Goal: Task Accomplishment & Management: Complete application form

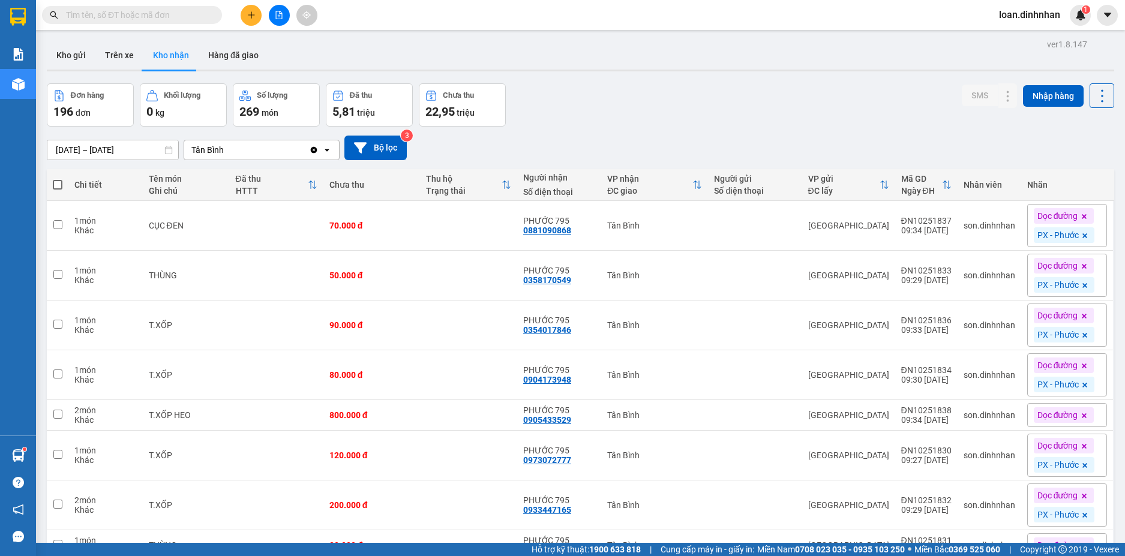
click at [97, 15] on input "text" at bounding box center [137, 14] width 142 height 13
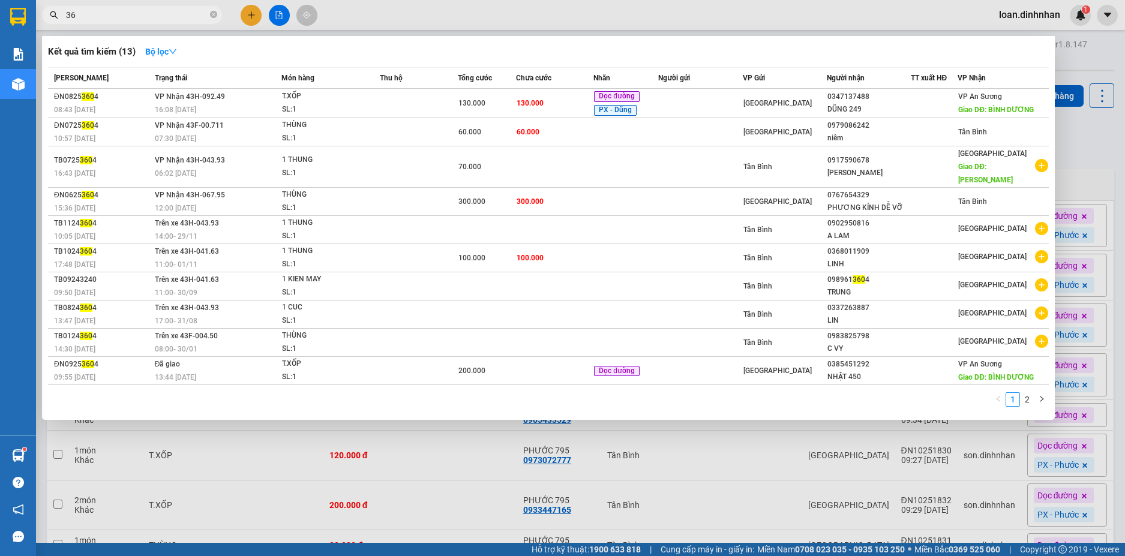
type input "3"
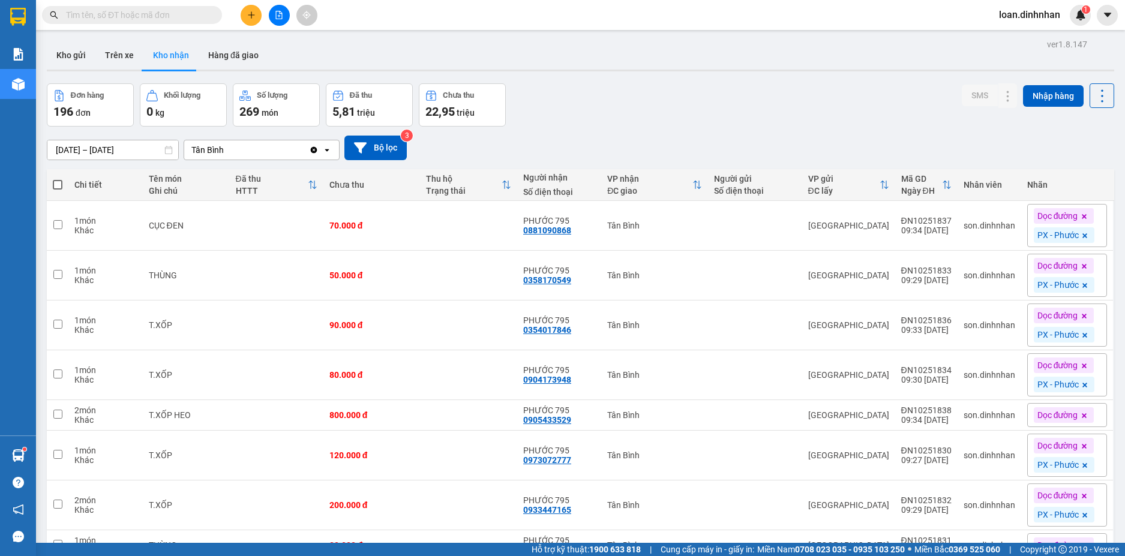
type input "3"
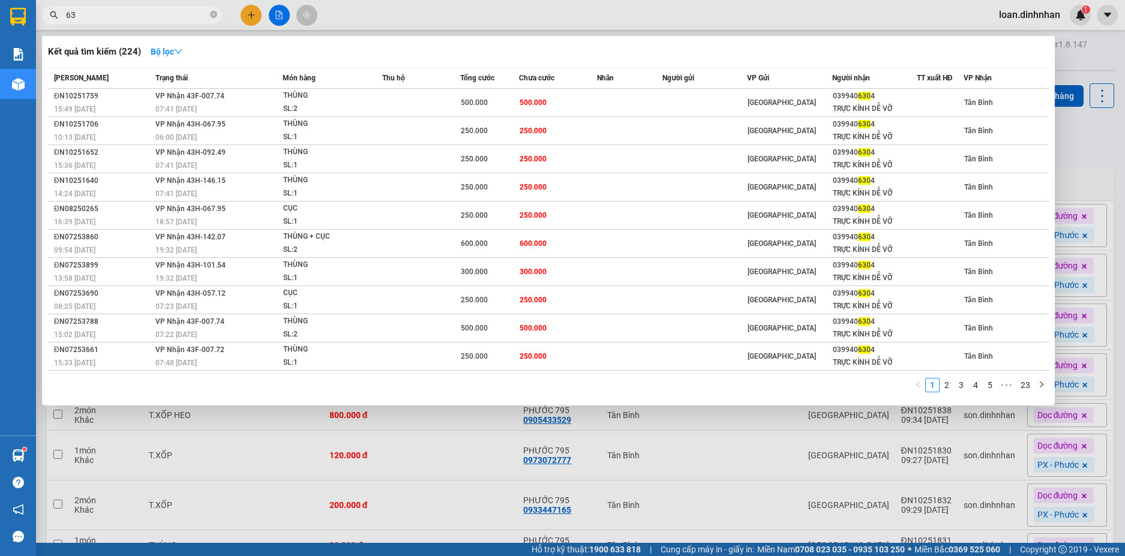
type input "6"
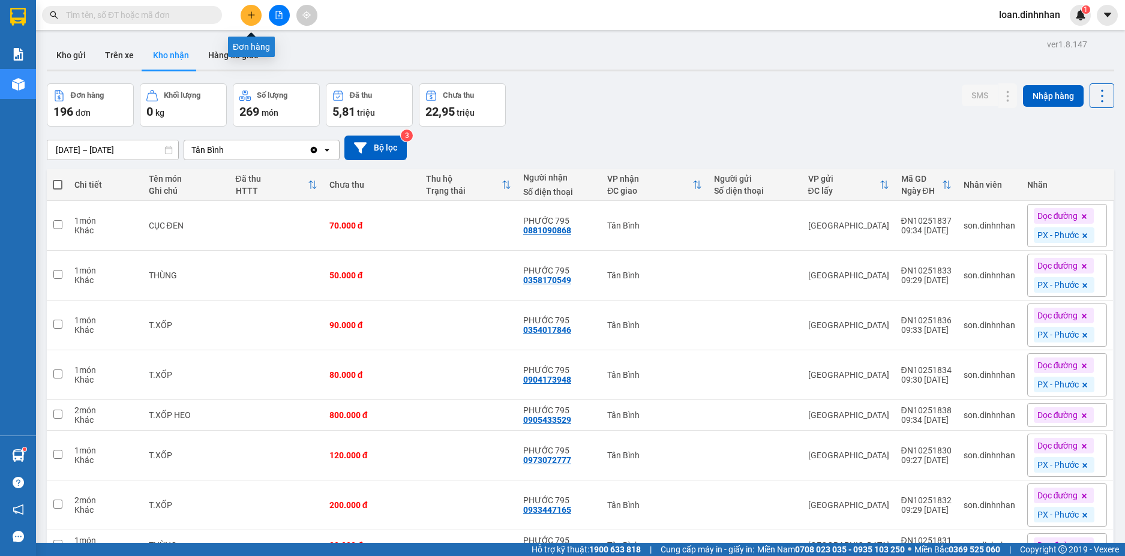
click at [243, 12] on button at bounding box center [251, 15] width 21 height 21
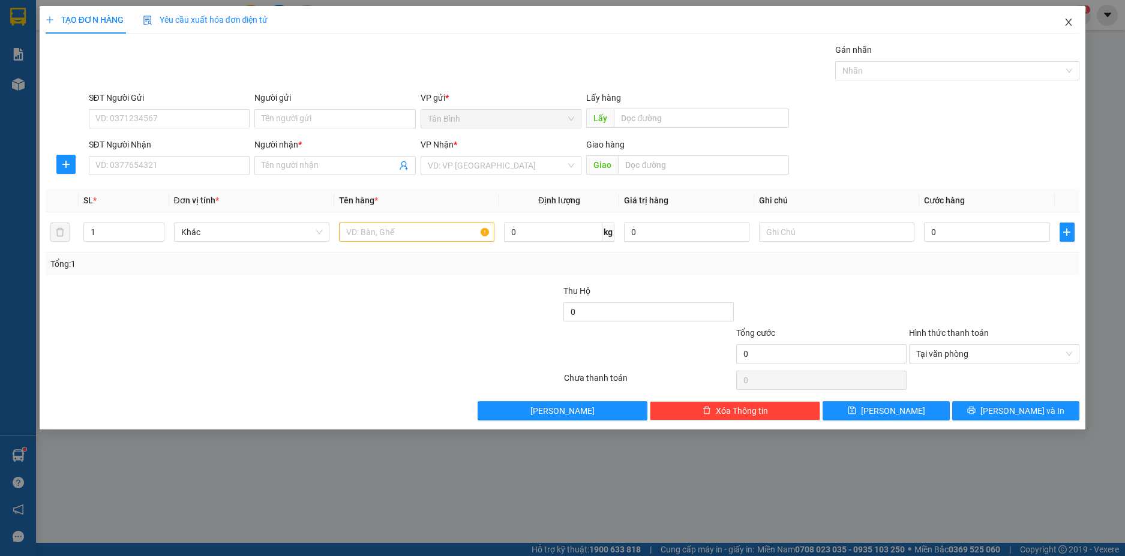
click at [1063, 24] on span "Close" at bounding box center [1069, 23] width 34 height 34
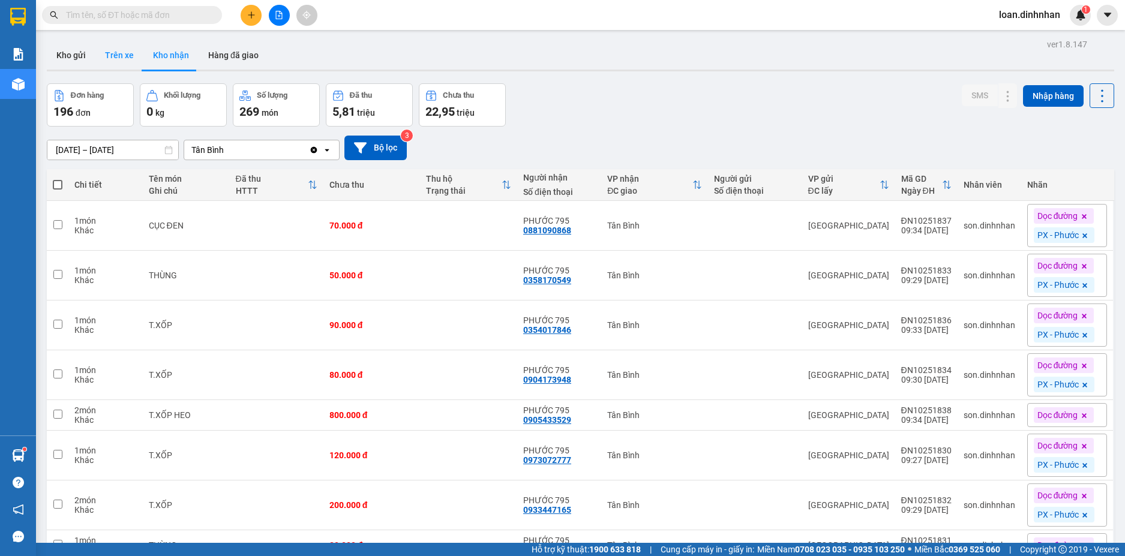
click at [124, 53] on button "Trên xe" at bounding box center [119, 55] width 48 height 29
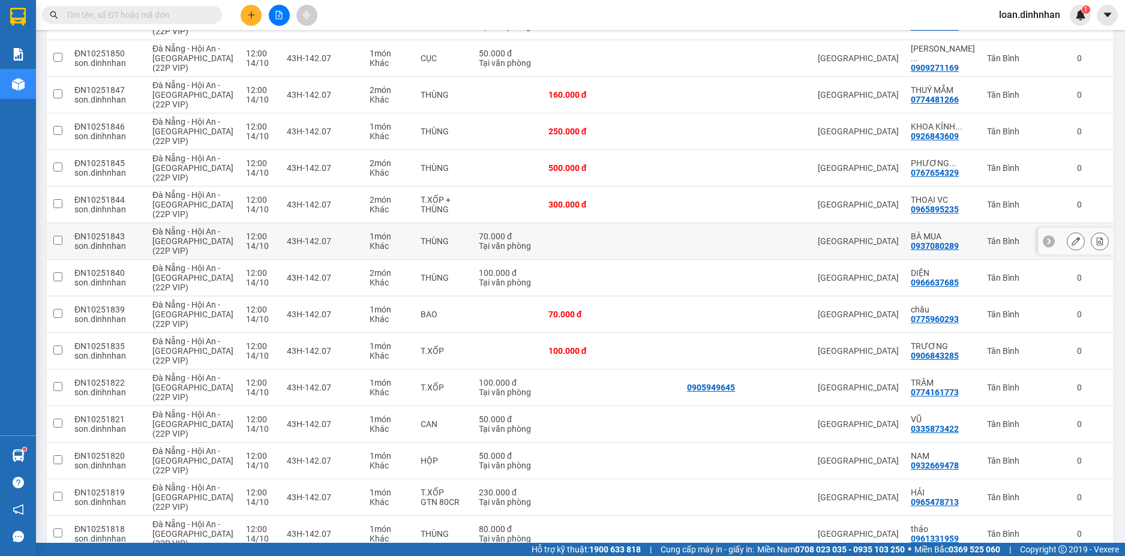
scroll to position [861, 0]
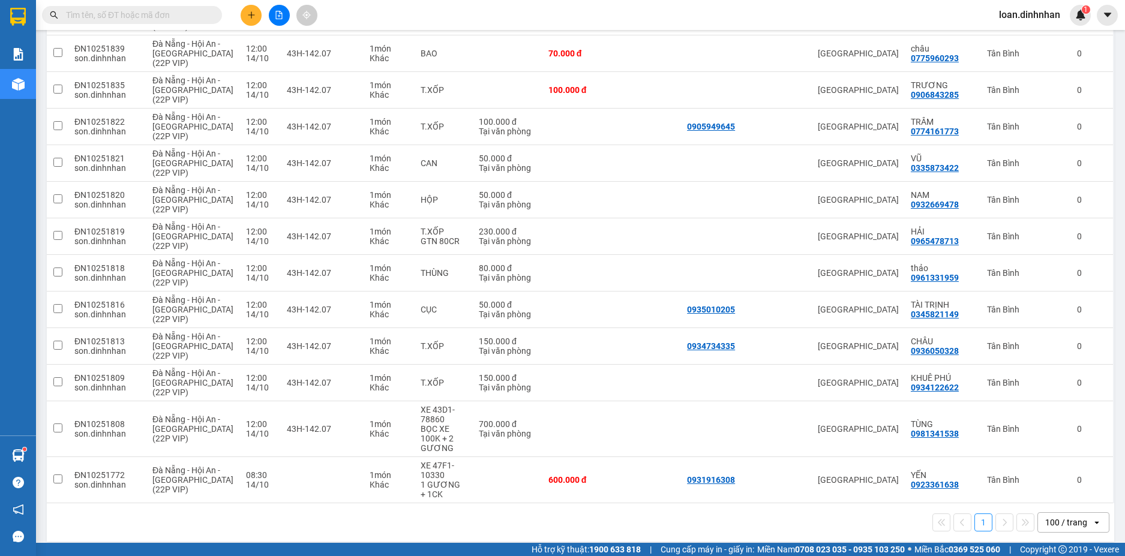
click at [868, 517] on div "1 100 / trang open" at bounding box center [581, 522] width 1058 height 20
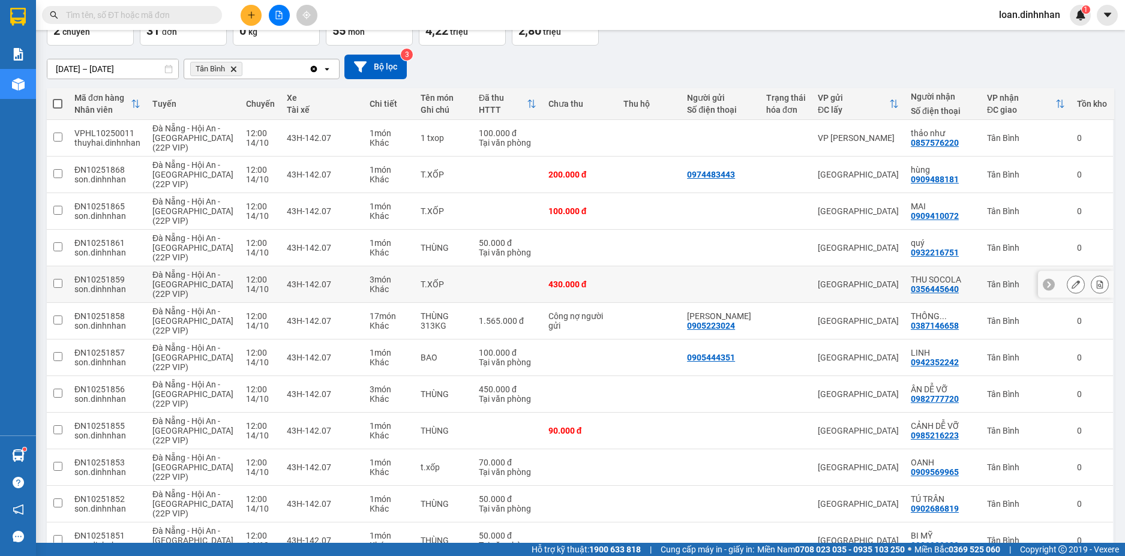
scroll to position [0, 0]
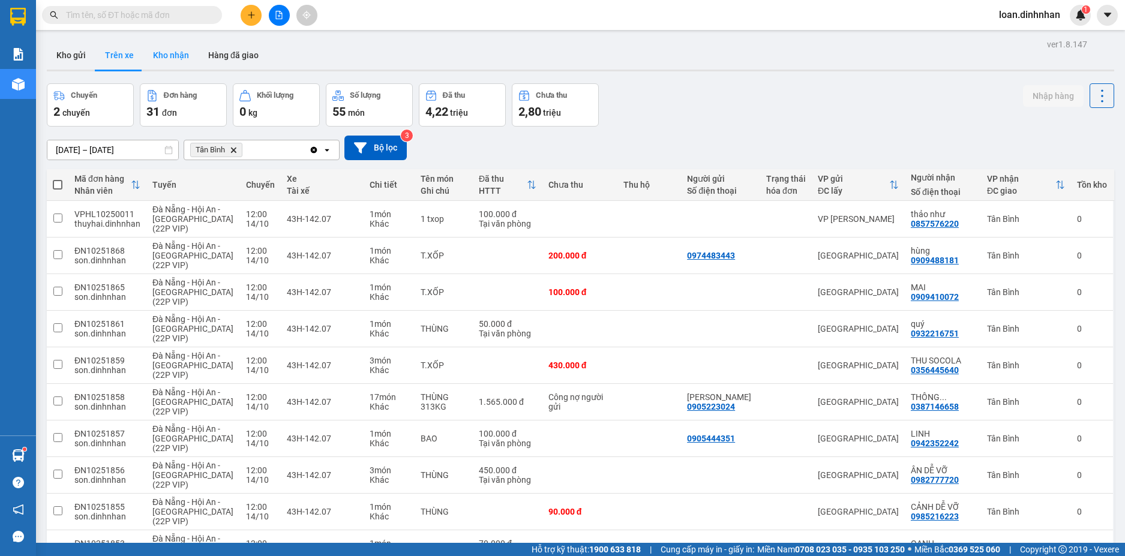
click at [164, 56] on button "Kho nhận" at bounding box center [170, 55] width 55 height 29
type input "[DATE] – [DATE]"
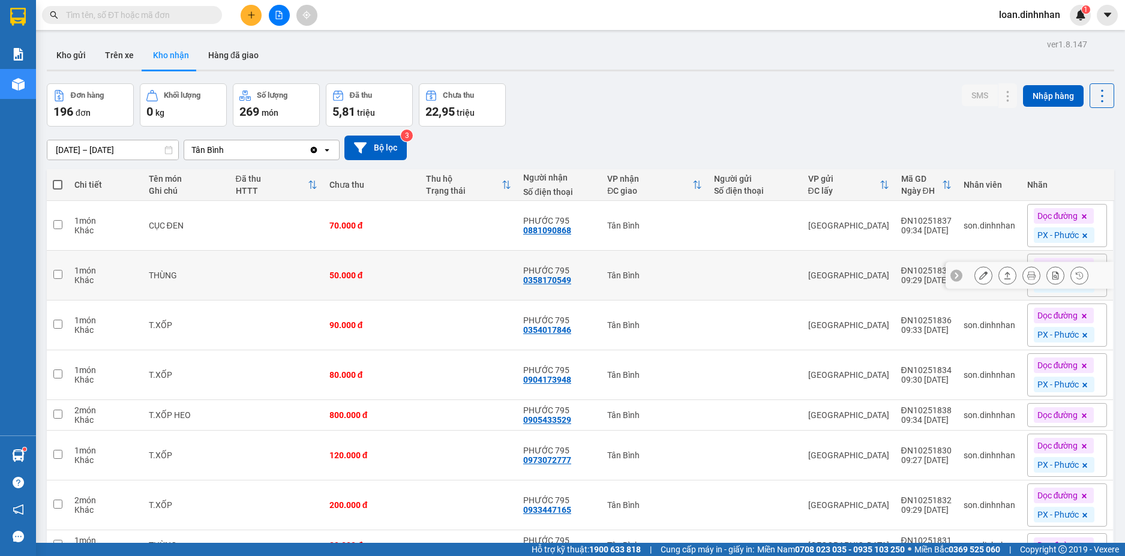
scroll to position [167, 0]
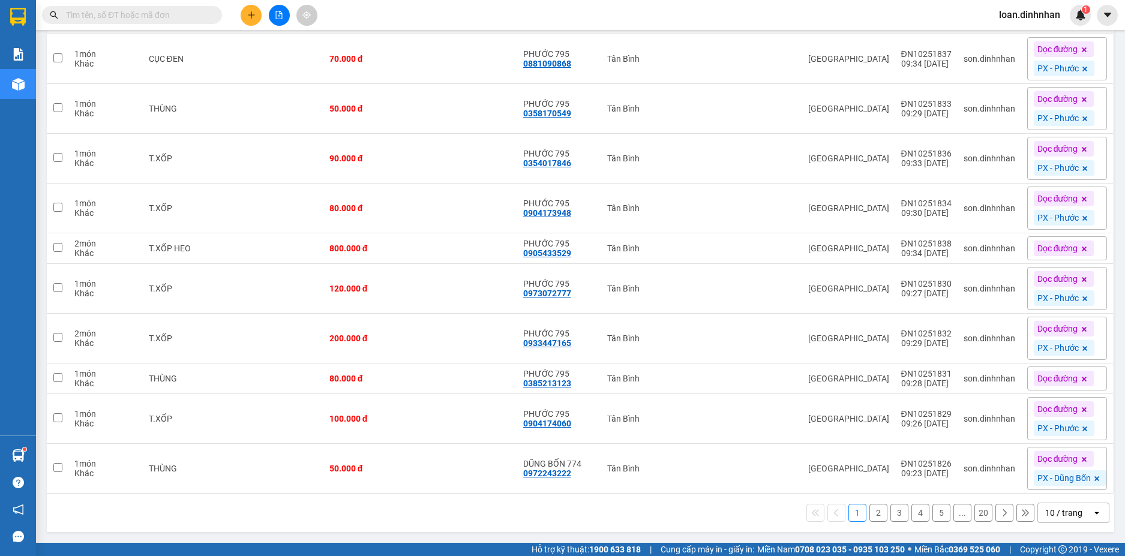
click at [1038, 515] on div "10 / trang" at bounding box center [1065, 512] width 54 height 19
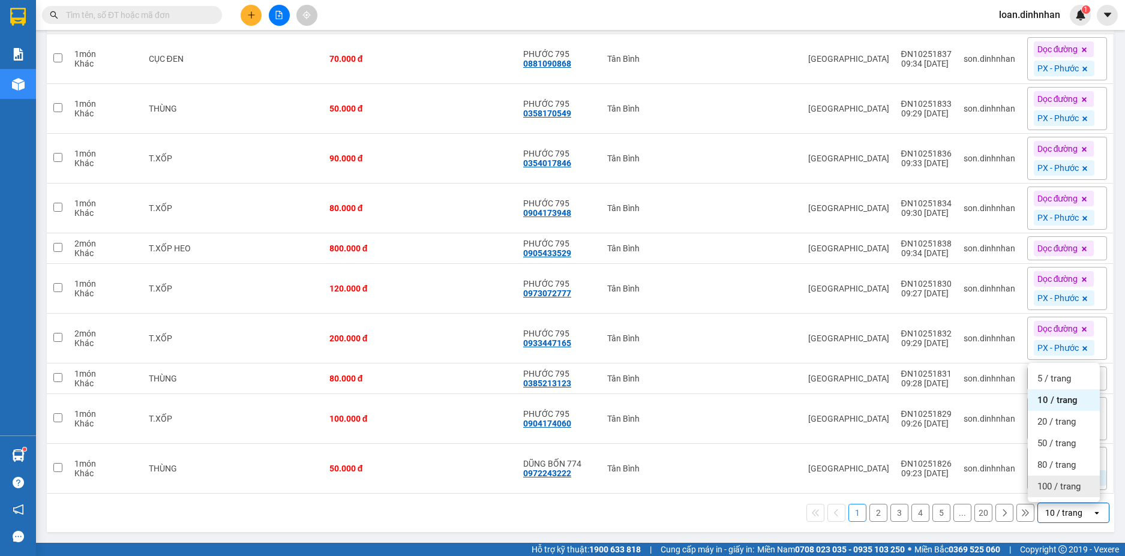
click at [1040, 496] on div "100 / trang" at bounding box center [1064, 487] width 72 height 22
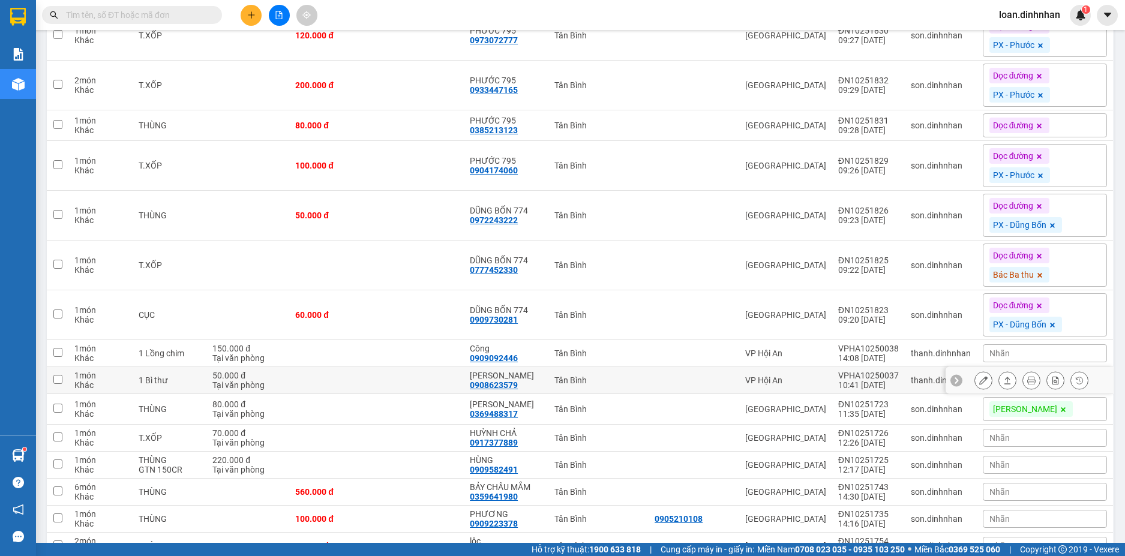
scroll to position [480, 0]
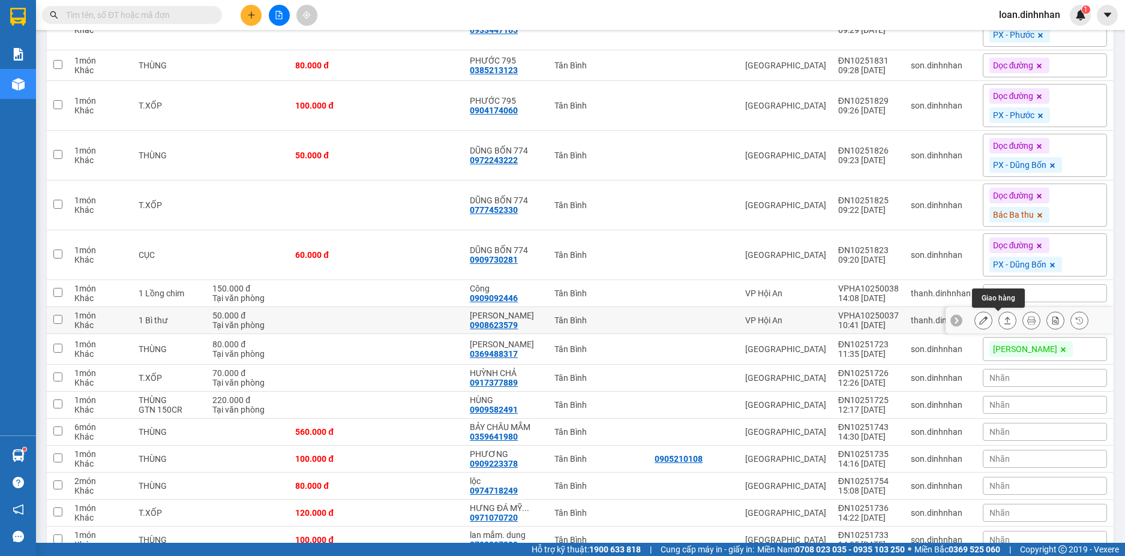
click at [1002, 318] on button at bounding box center [1007, 320] width 17 height 21
click at [1005, 318] on icon at bounding box center [1008, 320] width 7 height 7
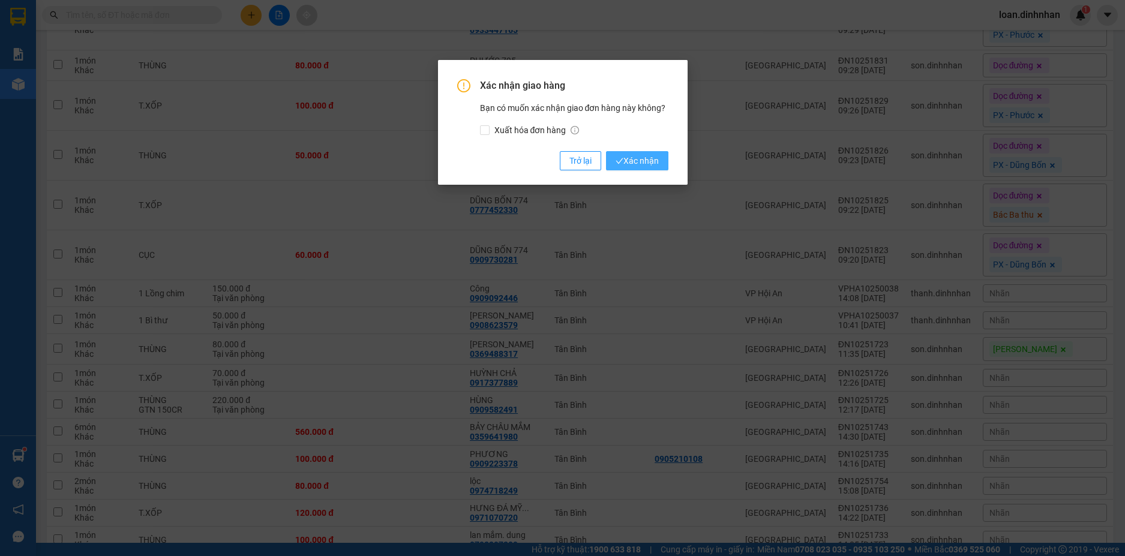
click at [632, 157] on span "Xác nhận" at bounding box center [637, 160] width 43 height 13
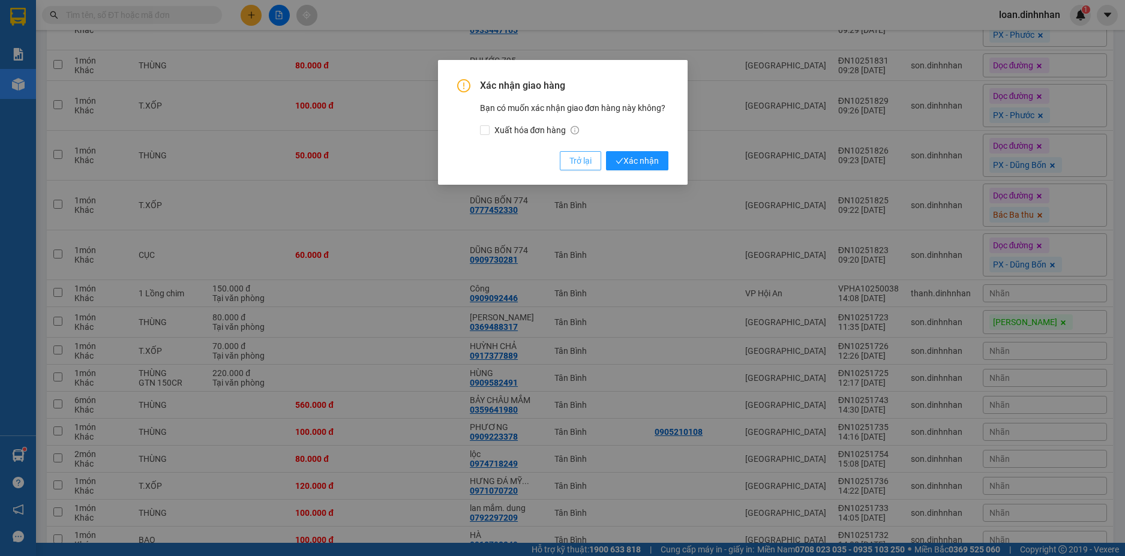
click at [574, 158] on span "Trở lại" at bounding box center [580, 160] width 22 height 13
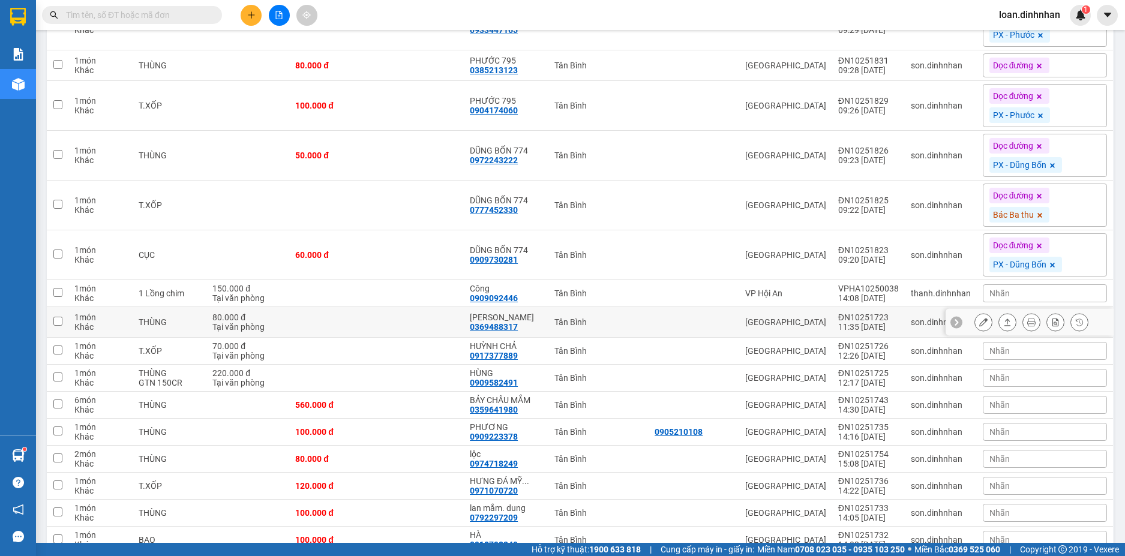
click at [1005, 320] on icon at bounding box center [1008, 322] width 7 height 7
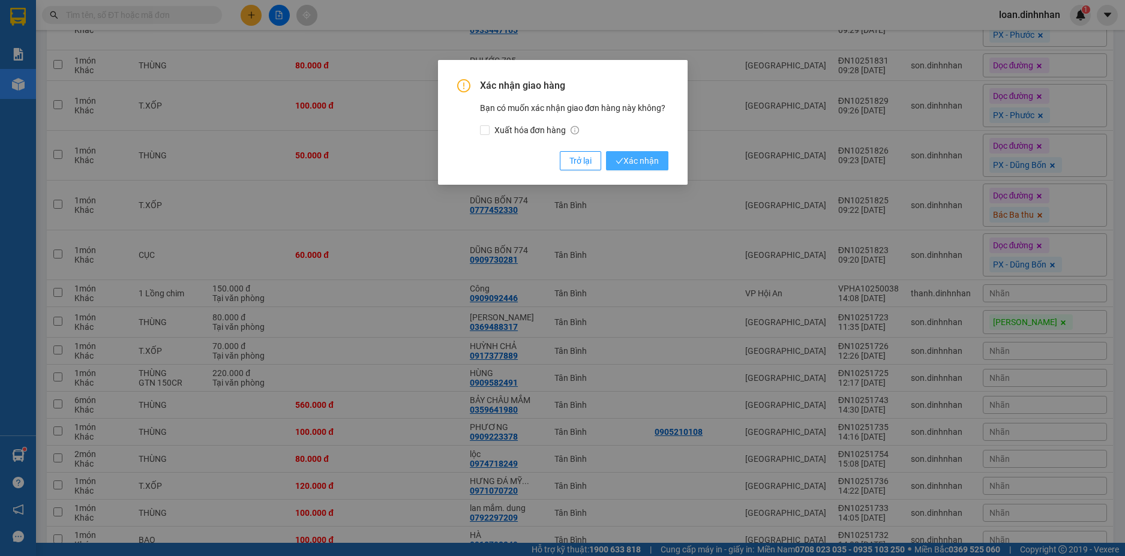
click at [649, 154] on span "Xác nhận" at bounding box center [637, 160] width 43 height 13
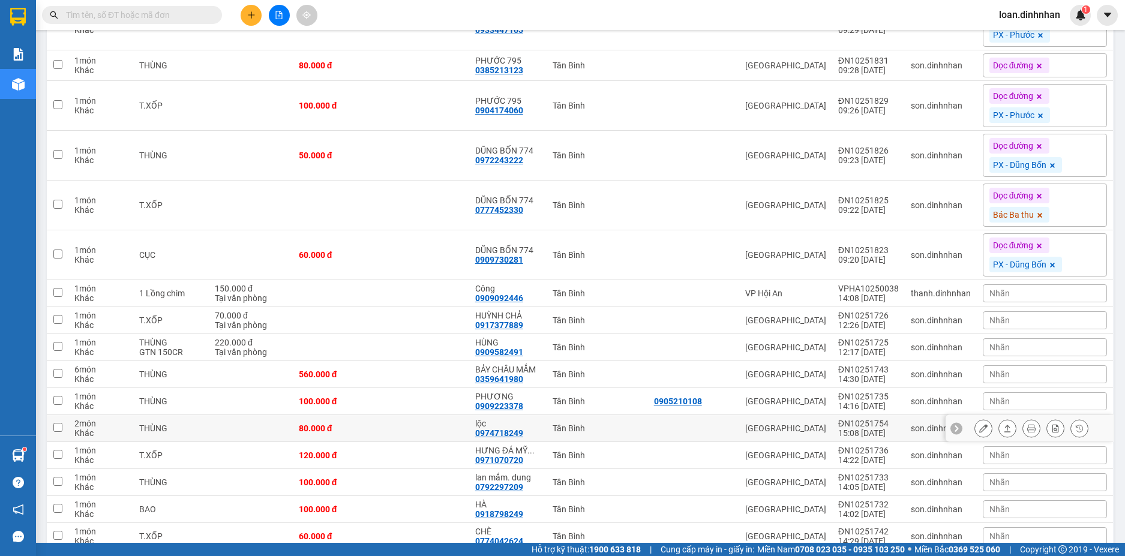
scroll to position [720, 0]
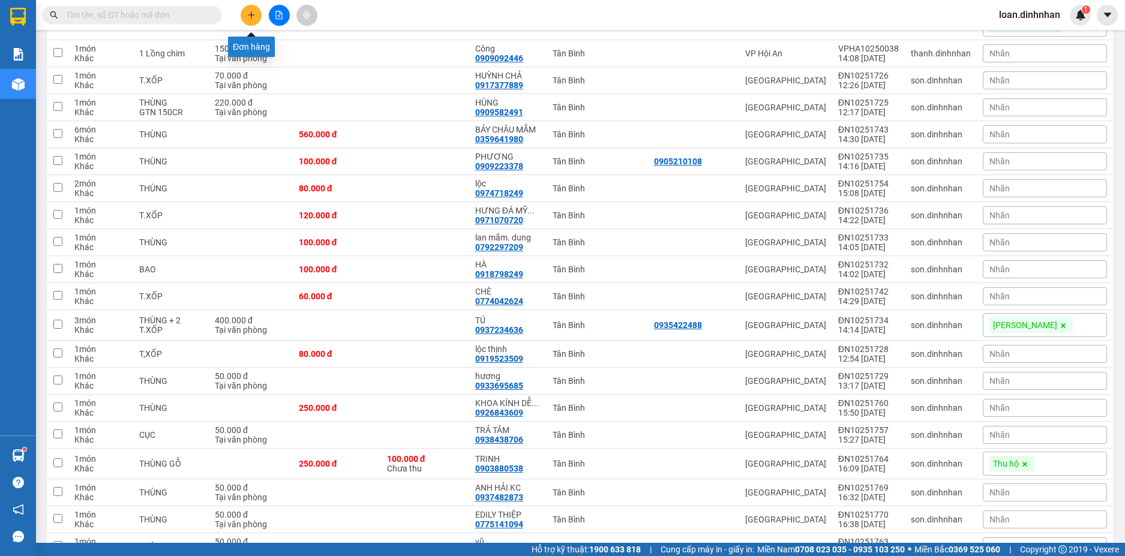
click at [245, 8] on button at bounding box center [251, 15] width 21 height 21
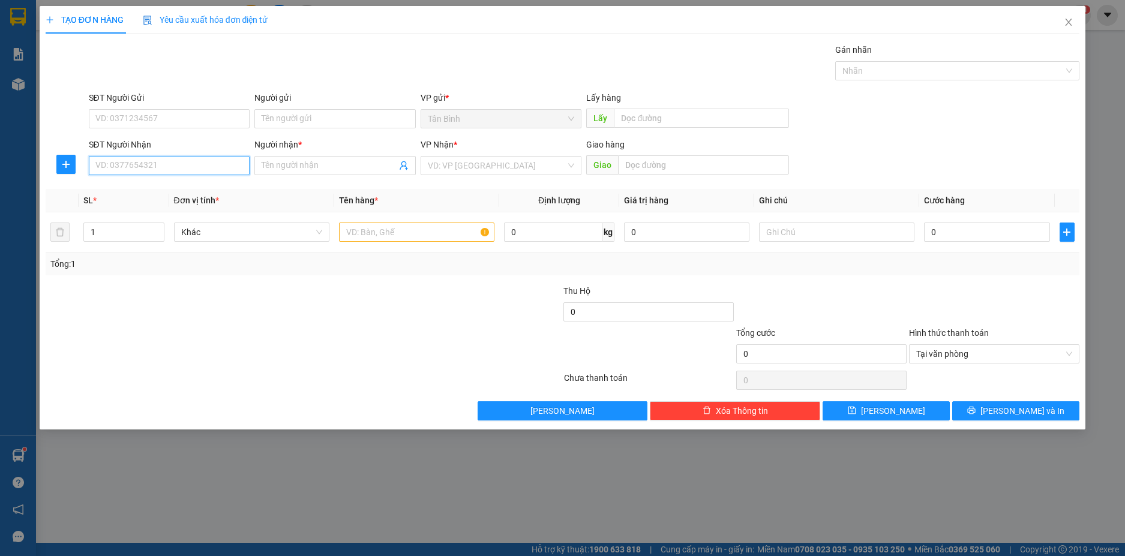
click at [240, 169] on input "SĐT Người Nhận" at bounding box center [169, 165] width 161 height 19
type input "0905743941"
drag, startPoint x: 200, startPoint y: 196, endPoint x: 318, endPoint y: 220, distance: 120.2
click at [201, 194] on div "0905743941 - BI DA QUANG" at bounding box center [169, 189] width 147 height 13
type input "BI DA QUANG"
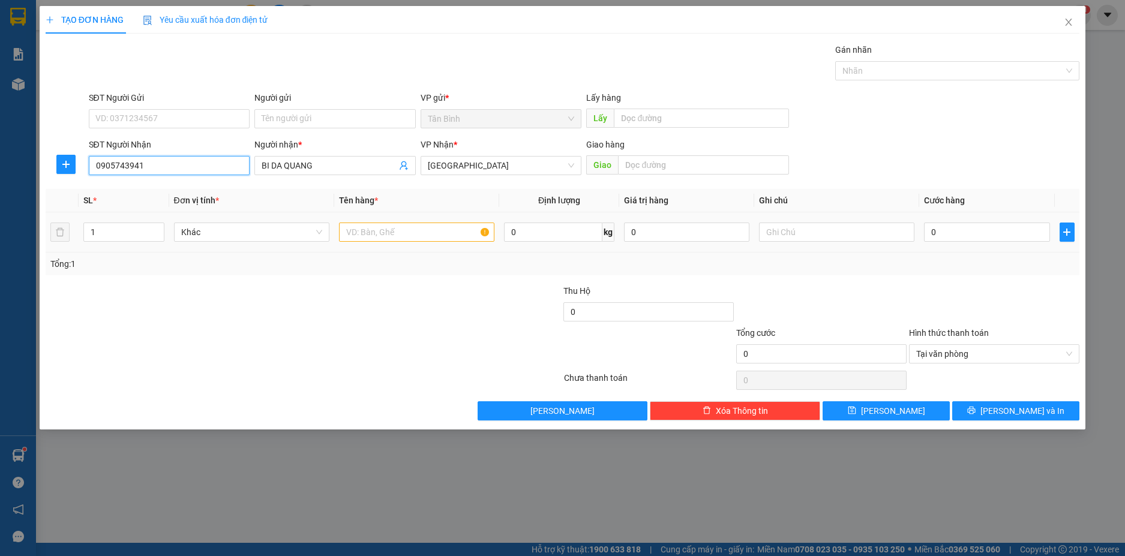
type input "0905743941"
click at [370, 233] on input "text" at bounding box center [416, 232] width 155 height 19
type input "1bao"
click at [994, 232] on input "0" at bounding box center [986, 232] width 125 height 19
type input "8"
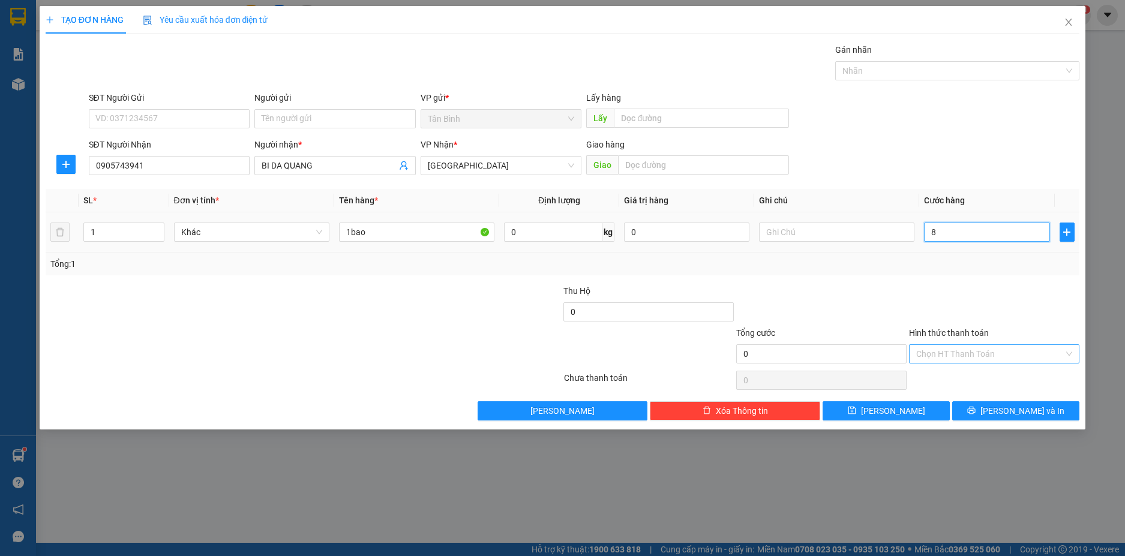
type input "8"
type input "80"
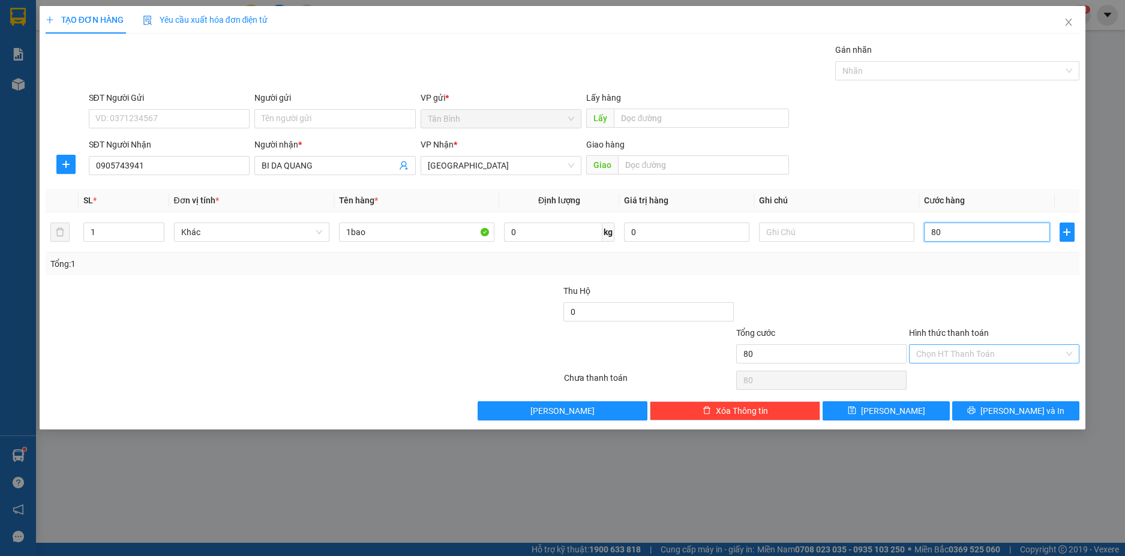
type input "8"
type input "0"
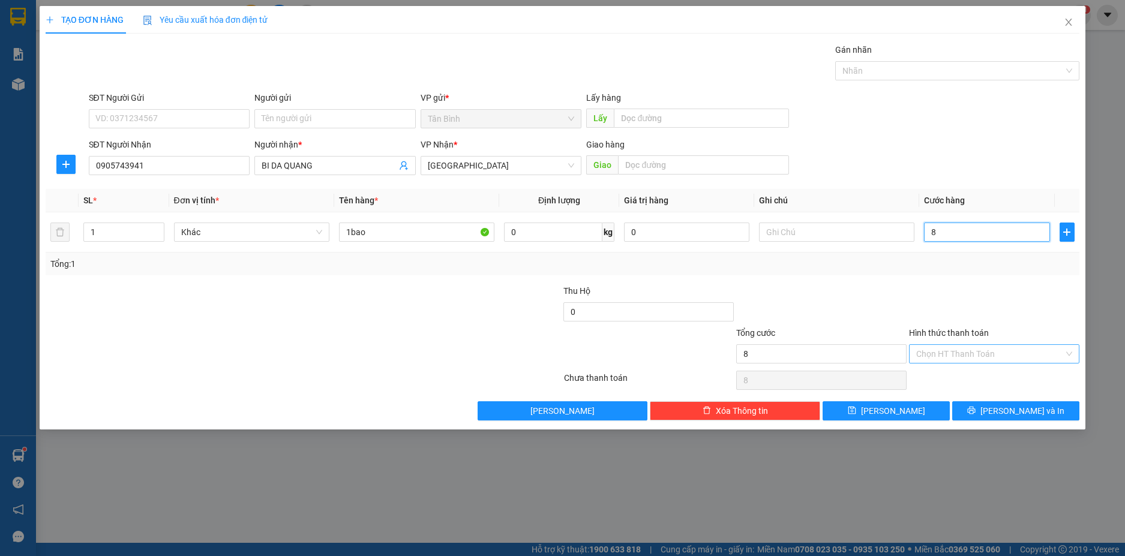
type input "0"
type input "01"
type input "1"
type input "010"
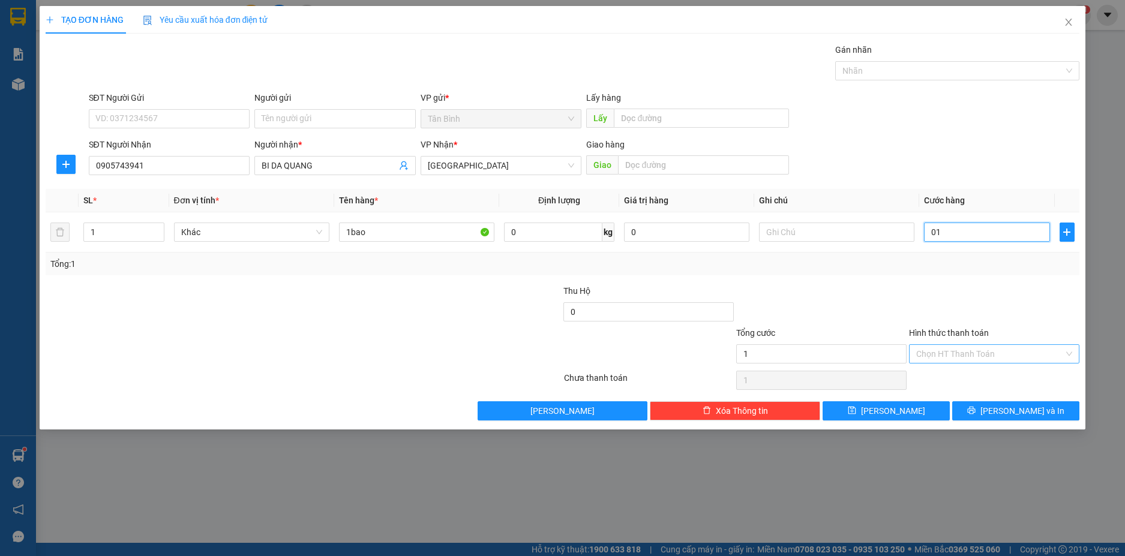
type input "10"
type input "0.100"
type input "100"
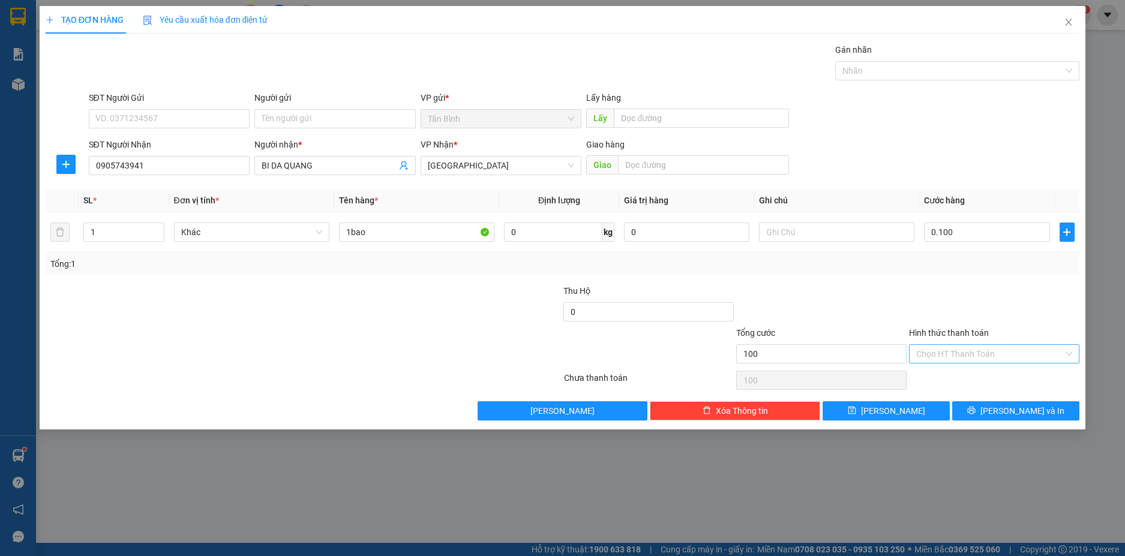
type input "100.000"
drag, startPoint x: 1008, startPoint y: 303, endPoint x: 1027, endPoint y: 379, distance: 78.2
click at [1024, 336] on form "Thu Hộ 0 Tổng cước 100.000 Hình thức thanh toán Chọn HT Thanh Toán" at bounding box center [563, 326] width 1035 height 84
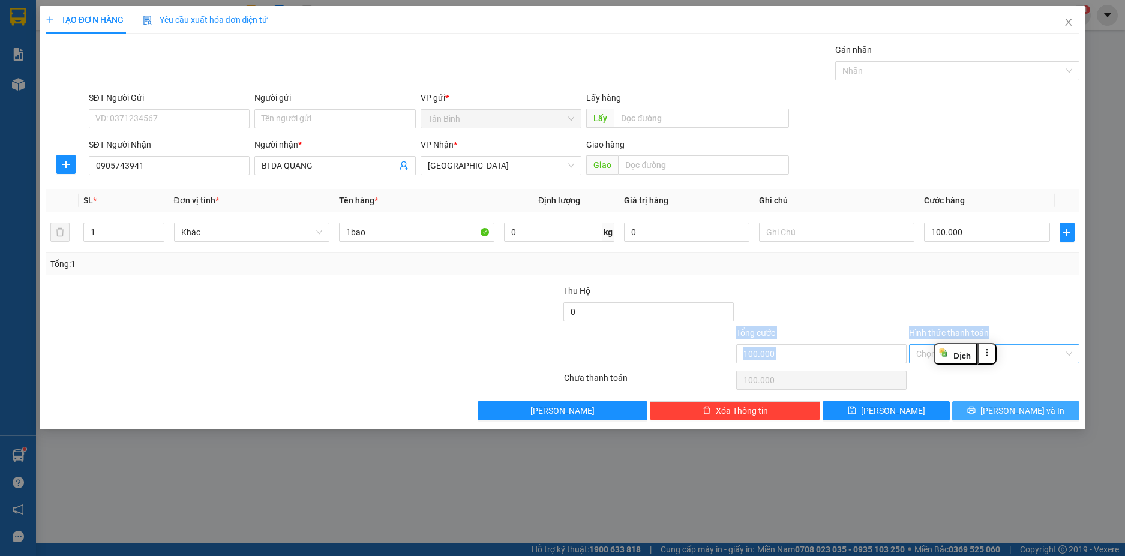
drag, startPoint x: 1000, startPoint y: 416, endPoint x: 978, endPoint y: 407, distance: 24.0
click at [976, 410] on span "printer" at bounding box center [971, 411] width 8 height 10
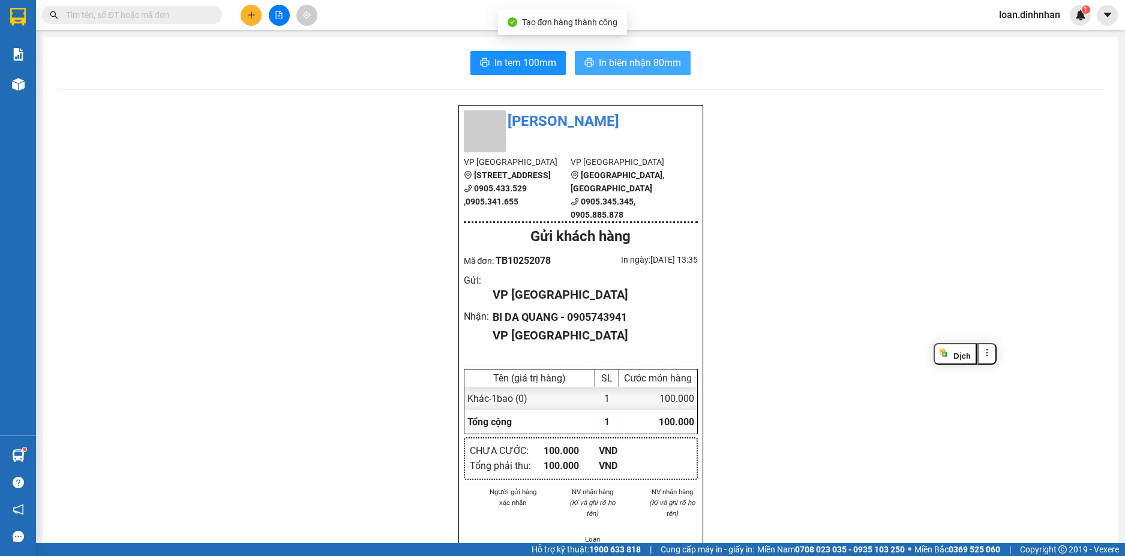
click at [599, 59] on span "In biên nhận 80mm" at bounding box center [640, 62] width 82 height 15
